Goal: Task Accomplishment & Management: Manage account settings

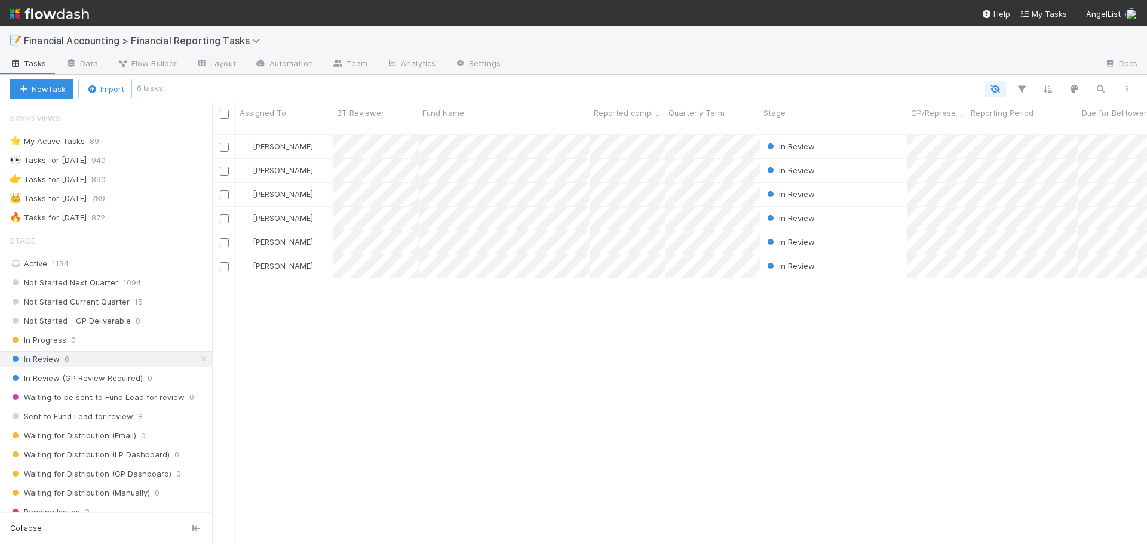
scroll to position [411, 926]
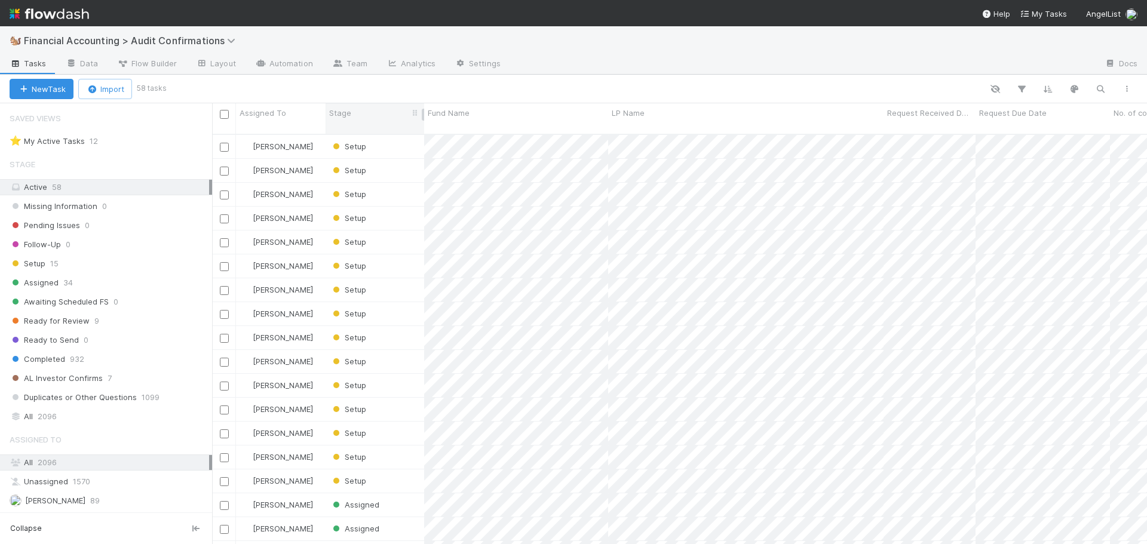
scroll to position [411, 926]
click at [373, 112] on div "Stage" at bounding box center [375, 113] width 92 height 12
click at [375, 132] on div "Sort First → Last" at bounding box center [398, 136] width 136 height 18
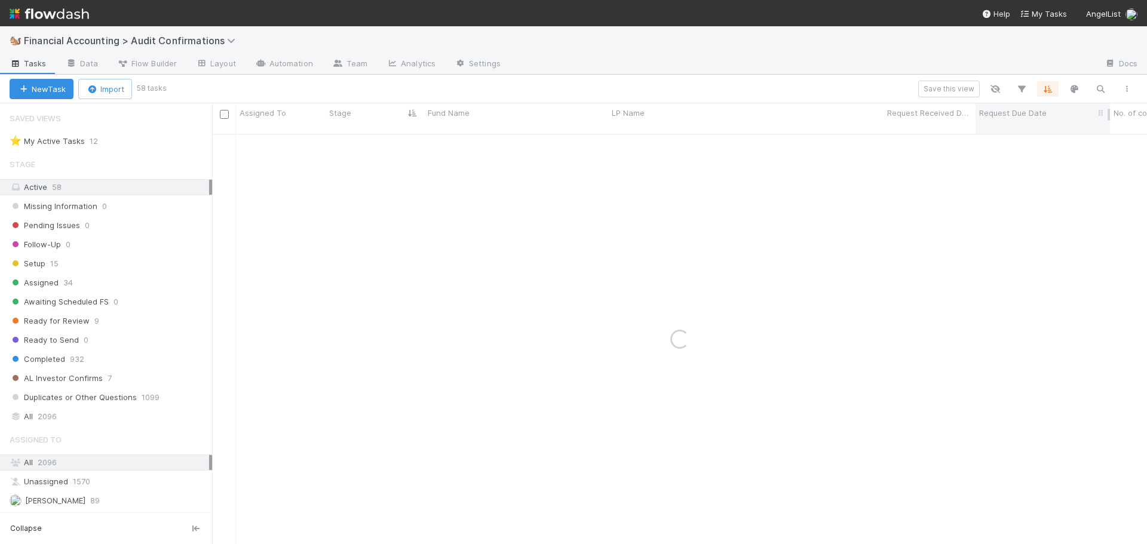
click at [1068, 109] on div "Request Due Date" at bounding box center [1043, 113] width 128 height 12
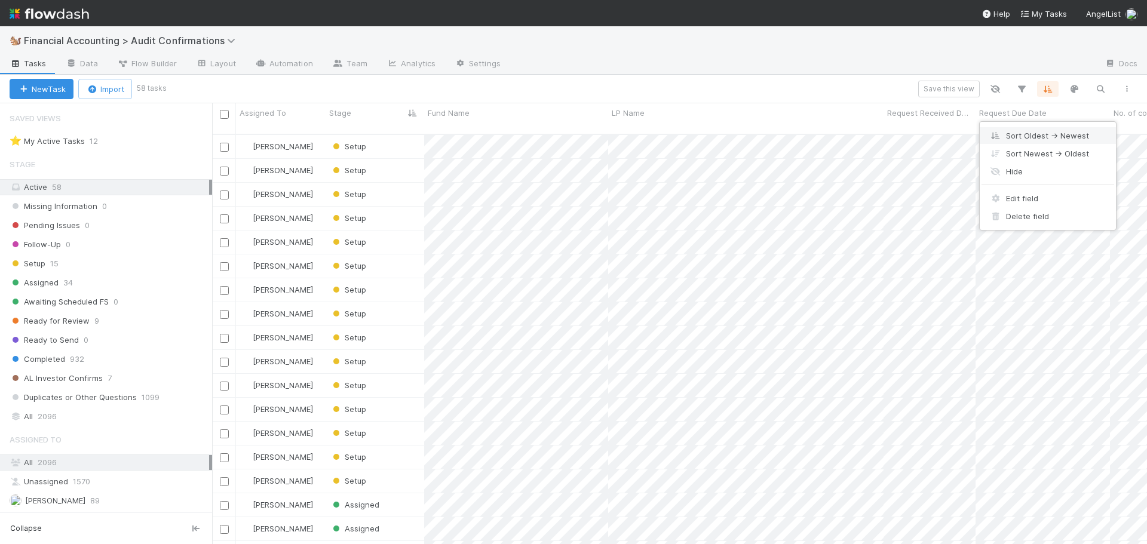
click at [1051, 133] on div "Sort Oldest → Newest" at bounding box center [1048, 136] width 136 height 18
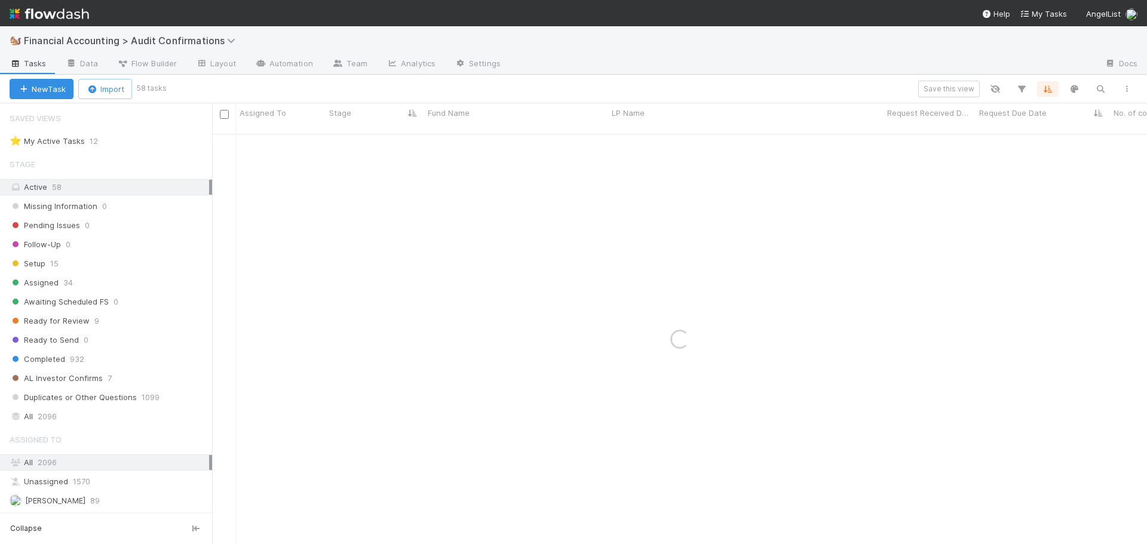
click at [1051, 135] on div "Loading..." at bounding box center [679, 339] width 935 height 409
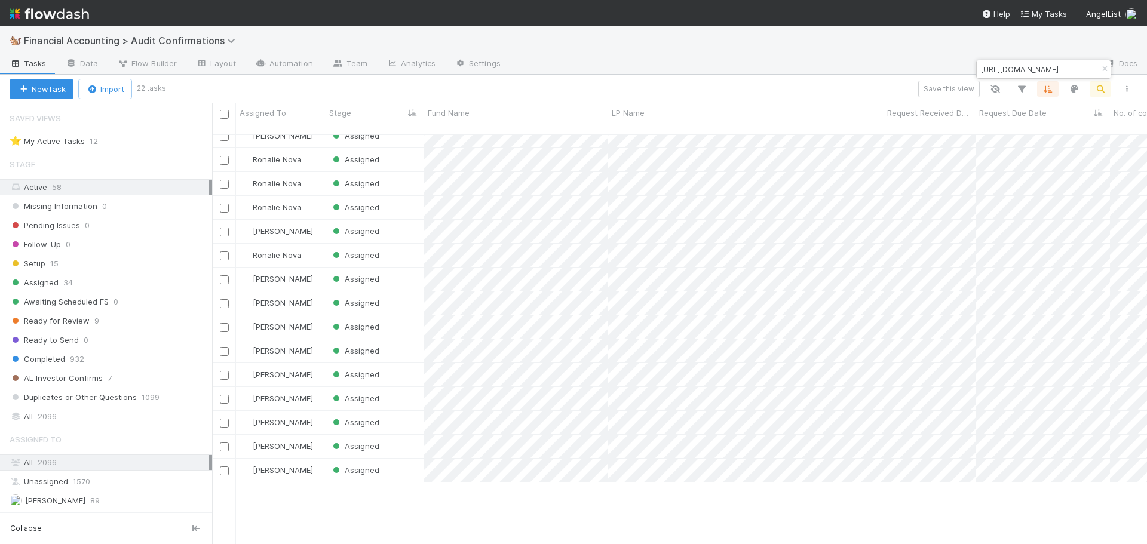
scroll to position [0, 0]
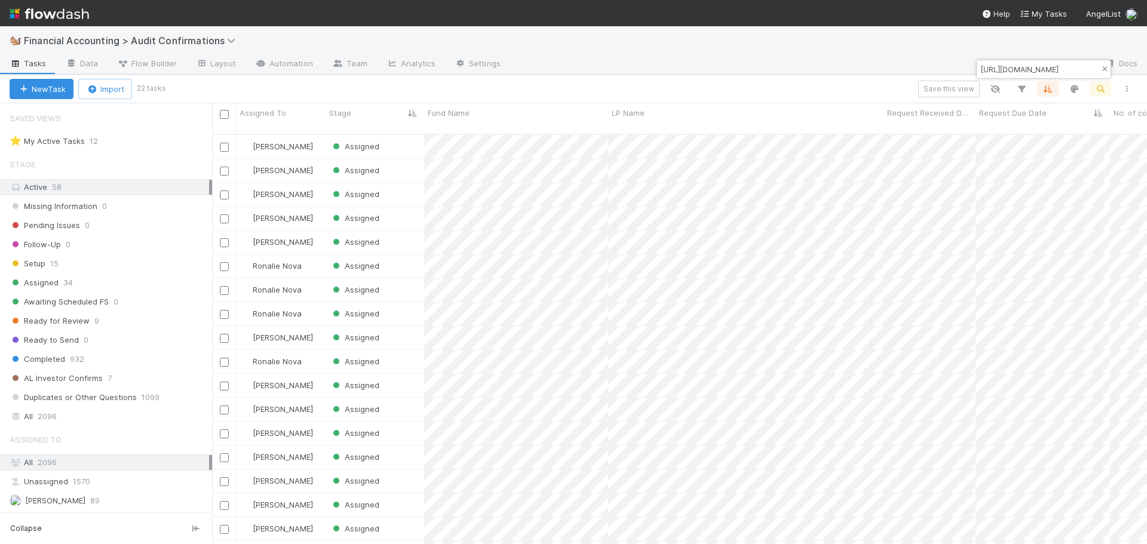
type input "[URL][DOMAIN_NAME]"
click at [1099, 70] on icon "button" at bounding box center [1104, 69] width 12 height 7
